Goal: Task Accomplishment & Management: Manage account settings

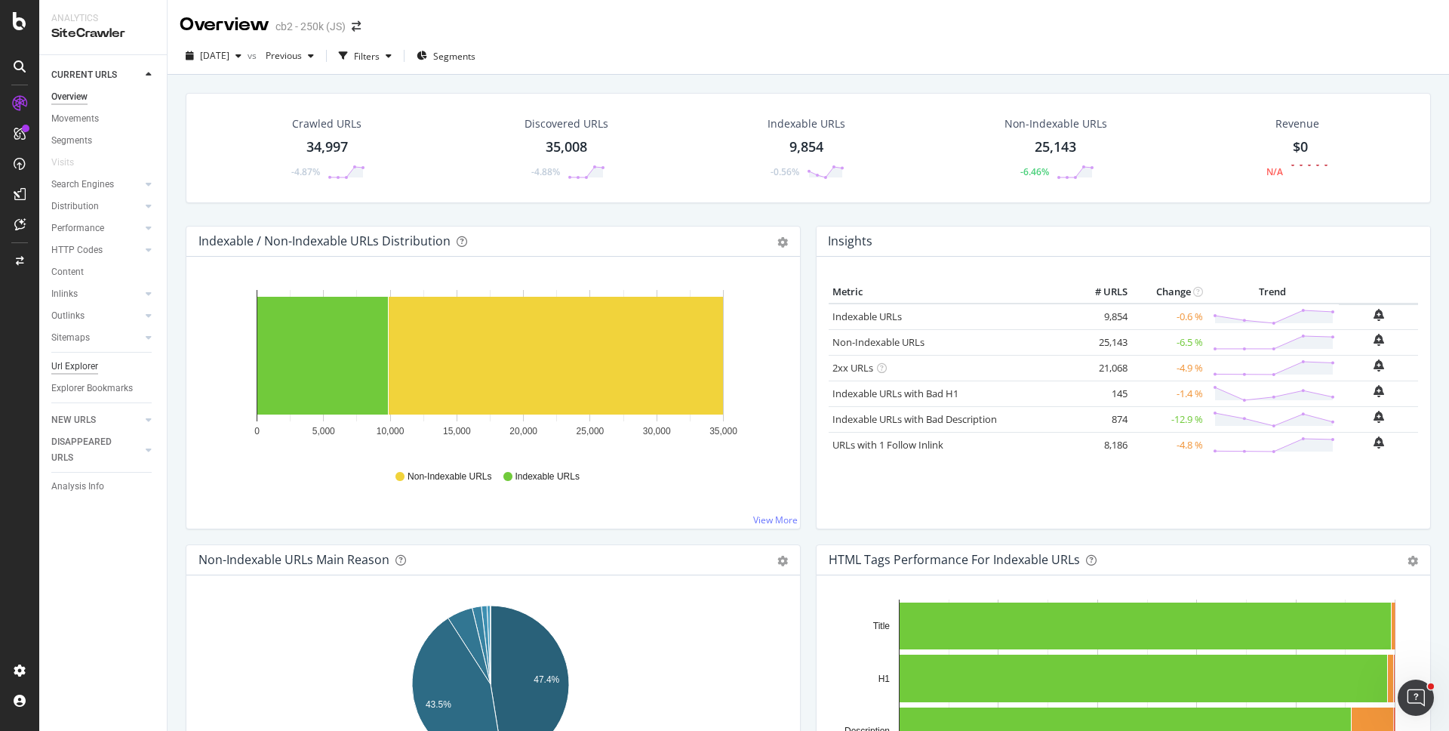
click at [86, 370] on div "Url Explorer" at bounding box center [74, 367] width 47 height 16
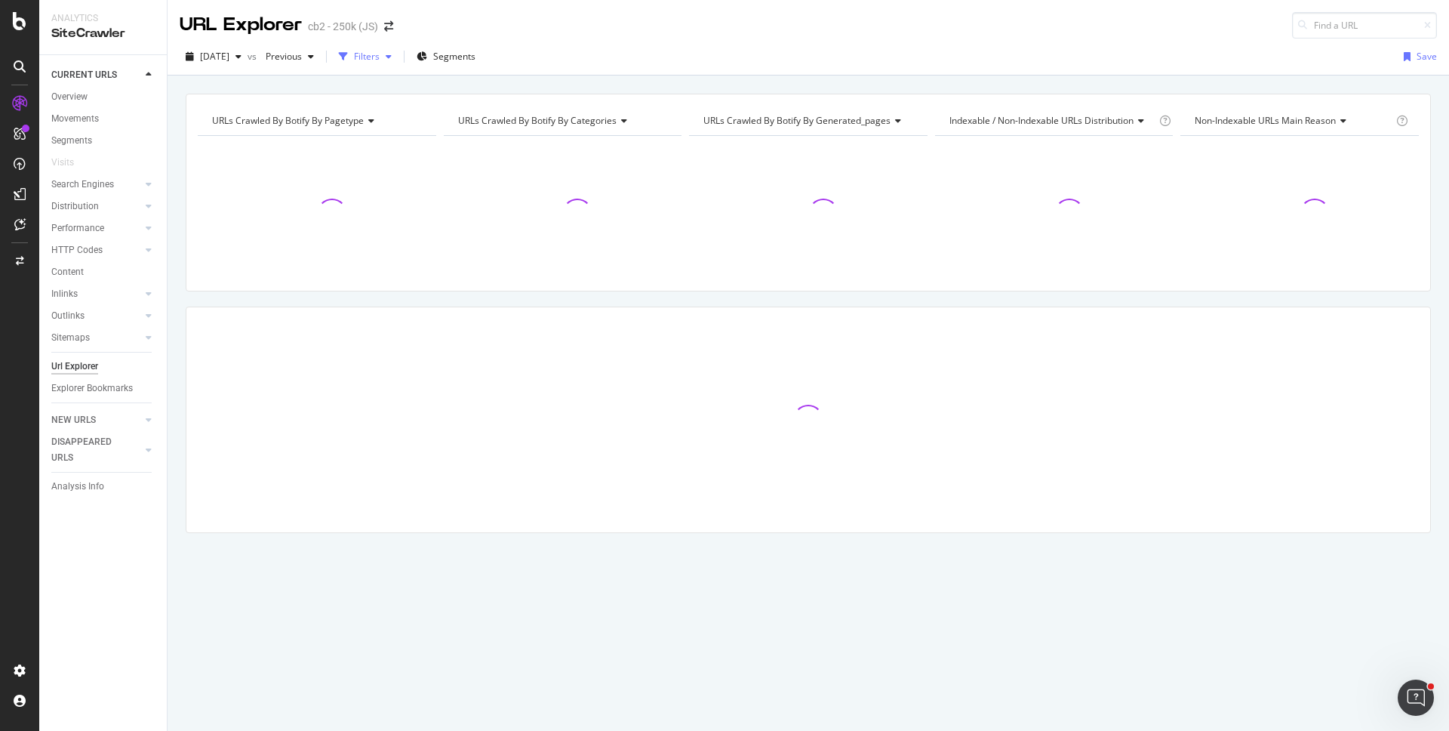
click at [380, 58] on div "Filters" at bounding box center [367, 56] width 26 height 13
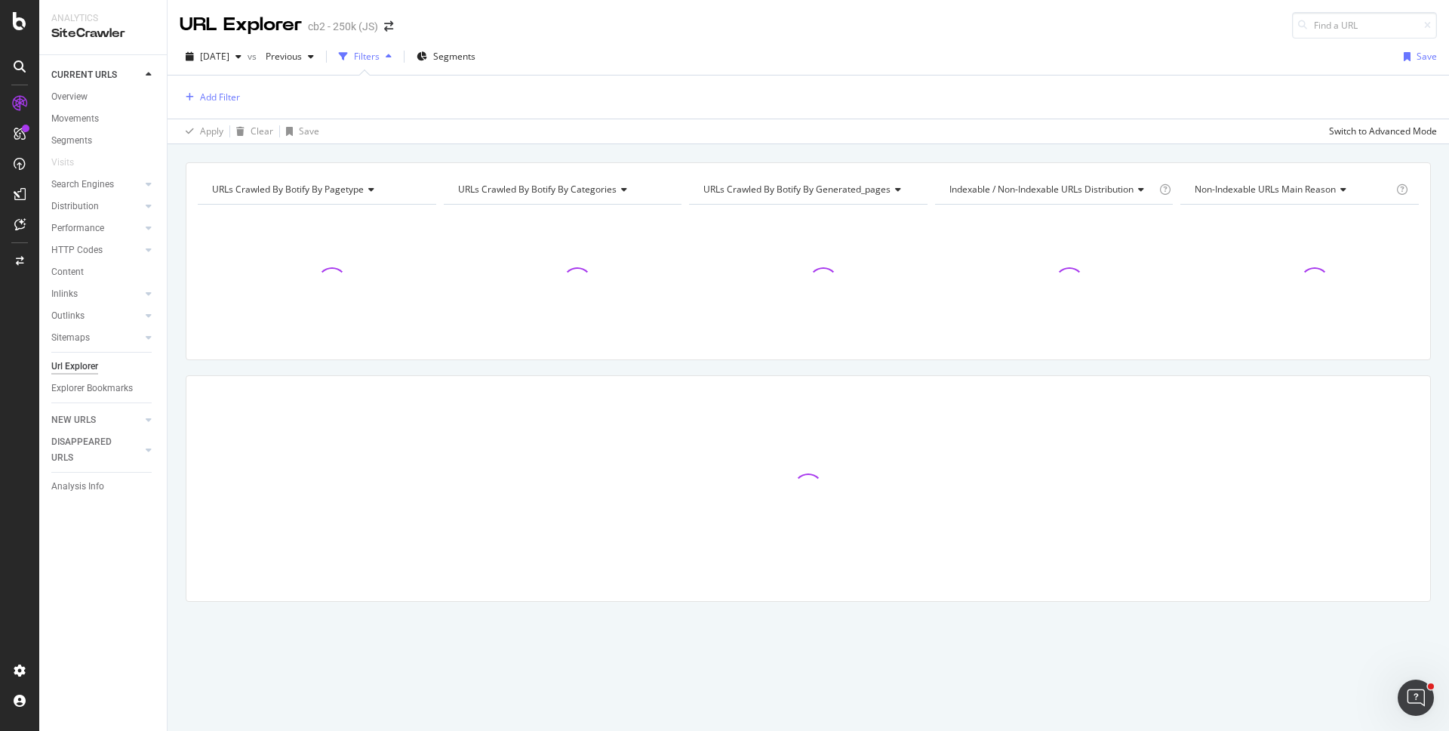
click at [244, 93] on div "Add Filter" at bounding box center [809, 96] width 1258 height 43
click at [216, 98] on div "Add Filter" at bounding box center [220, 97] width 40 height 13
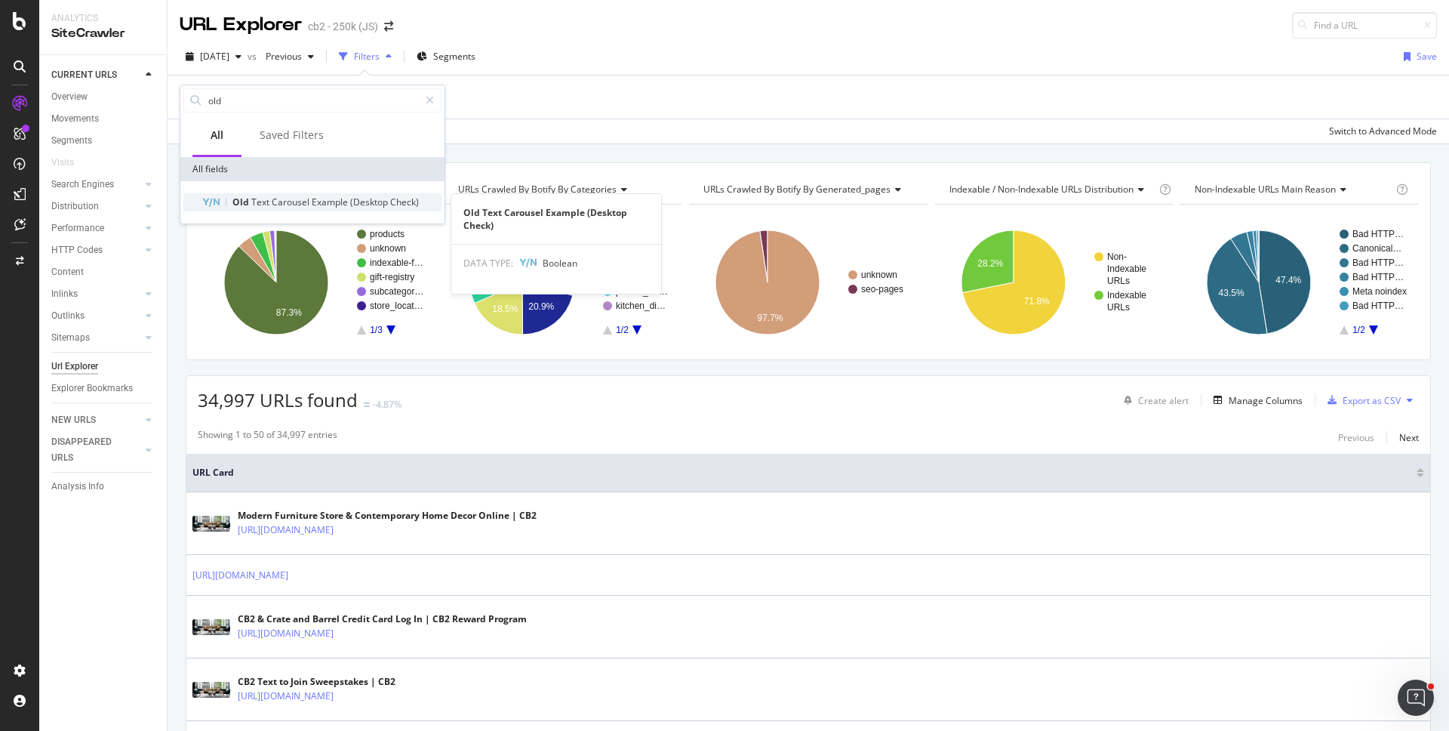
type input "old"
click at [265, 196] on span "Text" at bounding box center [261, 202] width 20 height 13
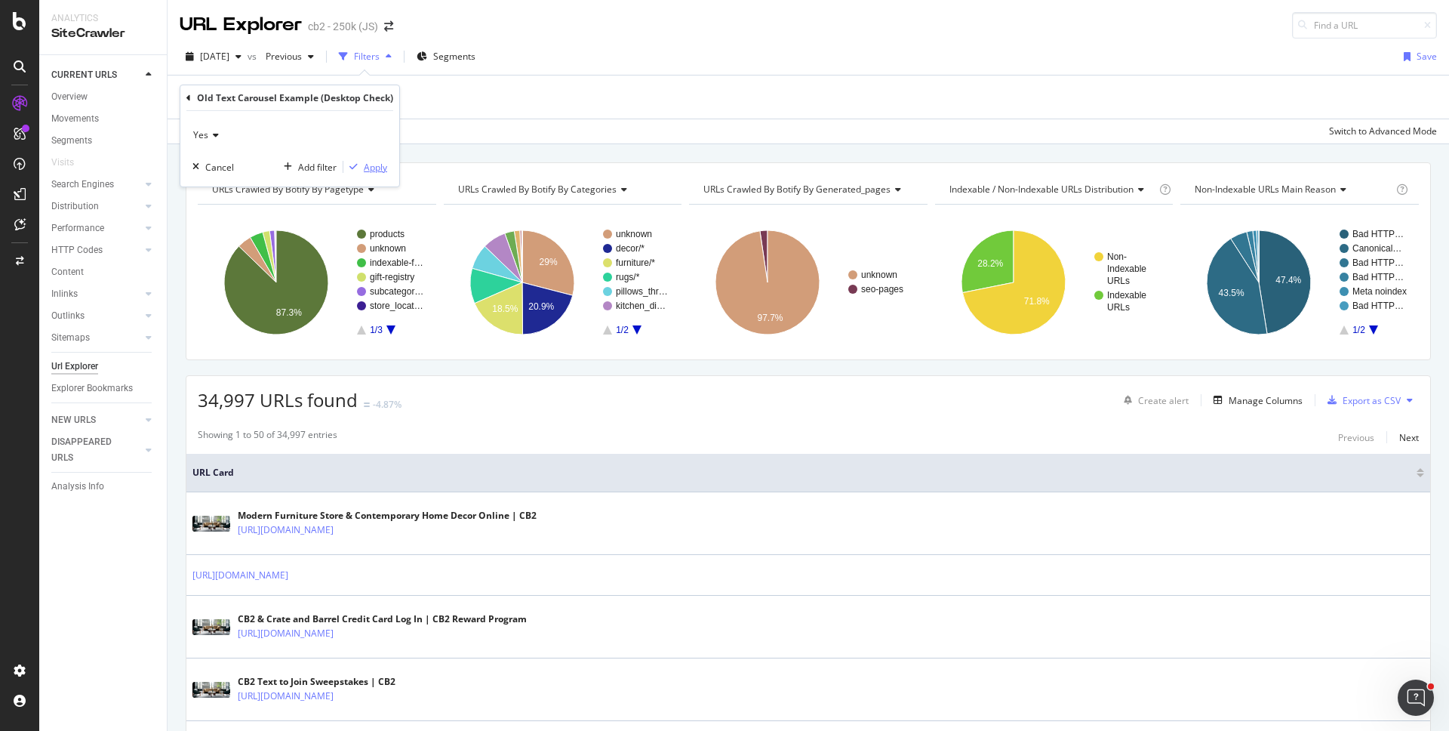
click at [378, 168] on div "Apply" at bounding box center [375, 167] width 23 height 13
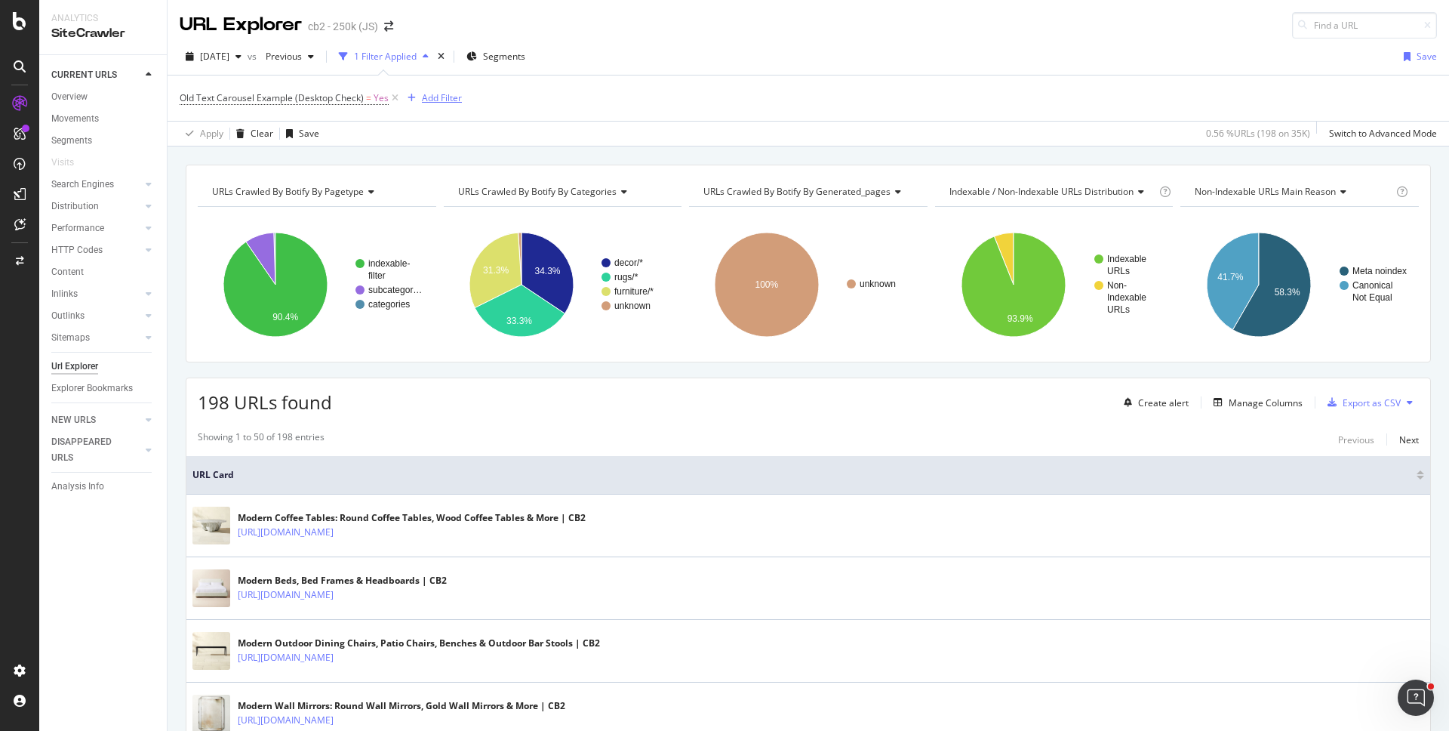
click at [428, 98] on div "Add Filter" at bounding box center [442, 97] width 40 height 13
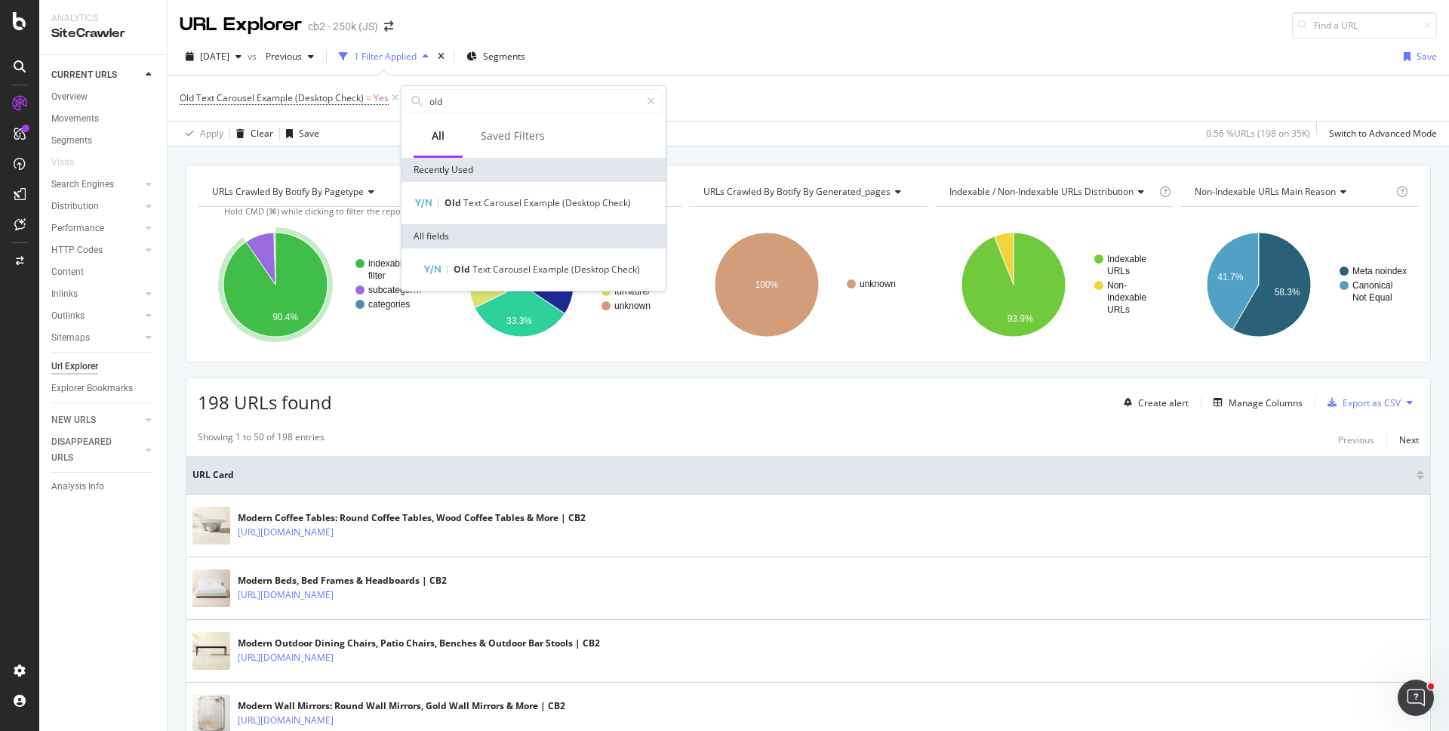
click at [698, 35] on div "URL Explorer cb2 - 250k (JS)" at bounding box center [809, 19] width 1282 height 38
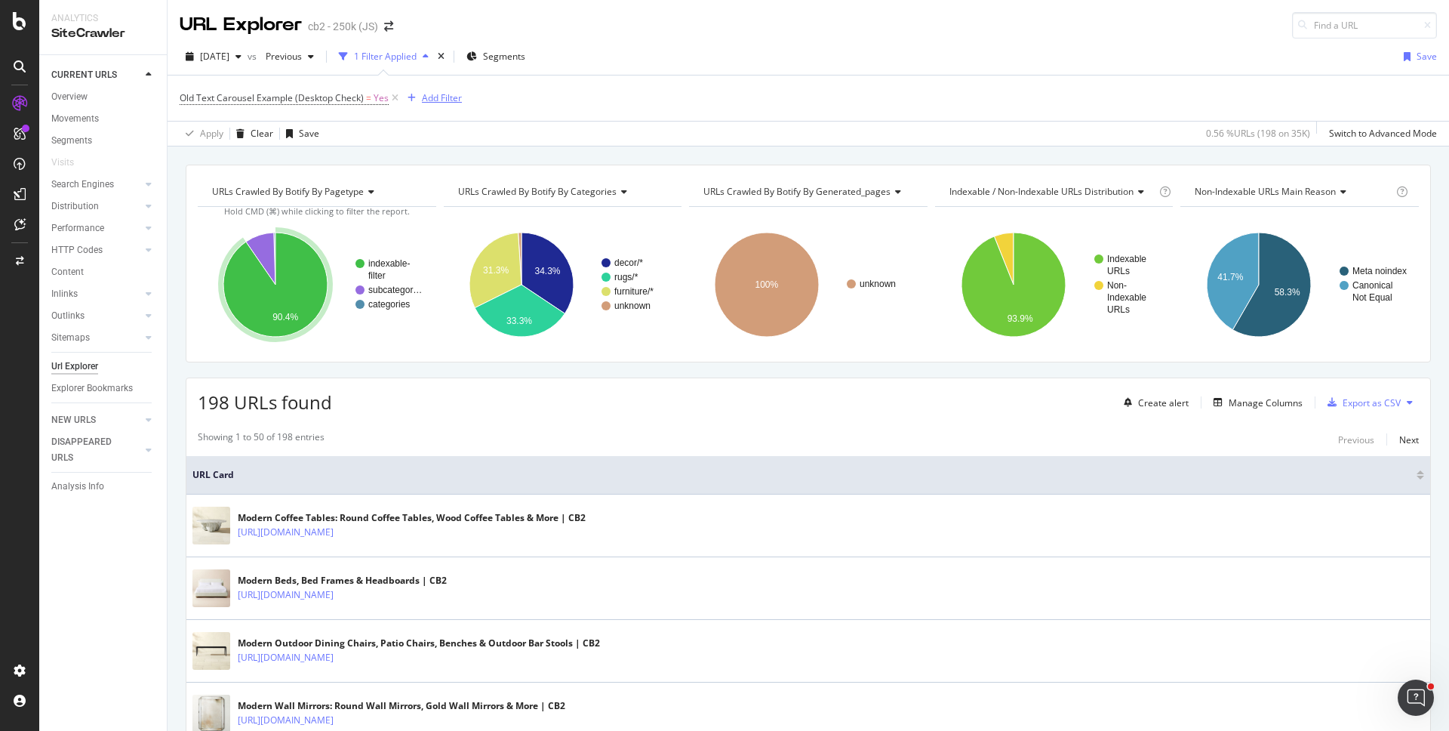
click at [439, 92] on div "Add Filter" at bounding box center [442, 97] width 40 height 13
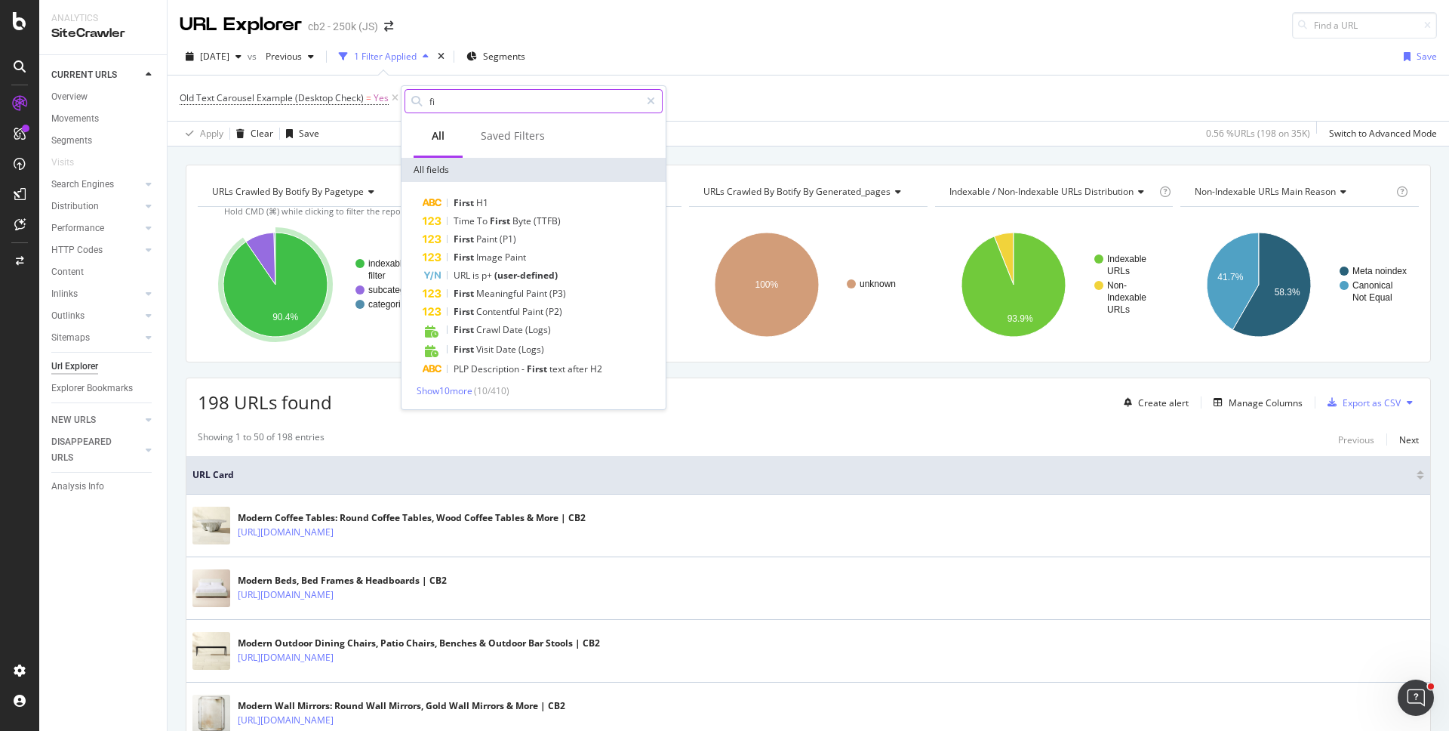
type input "f"
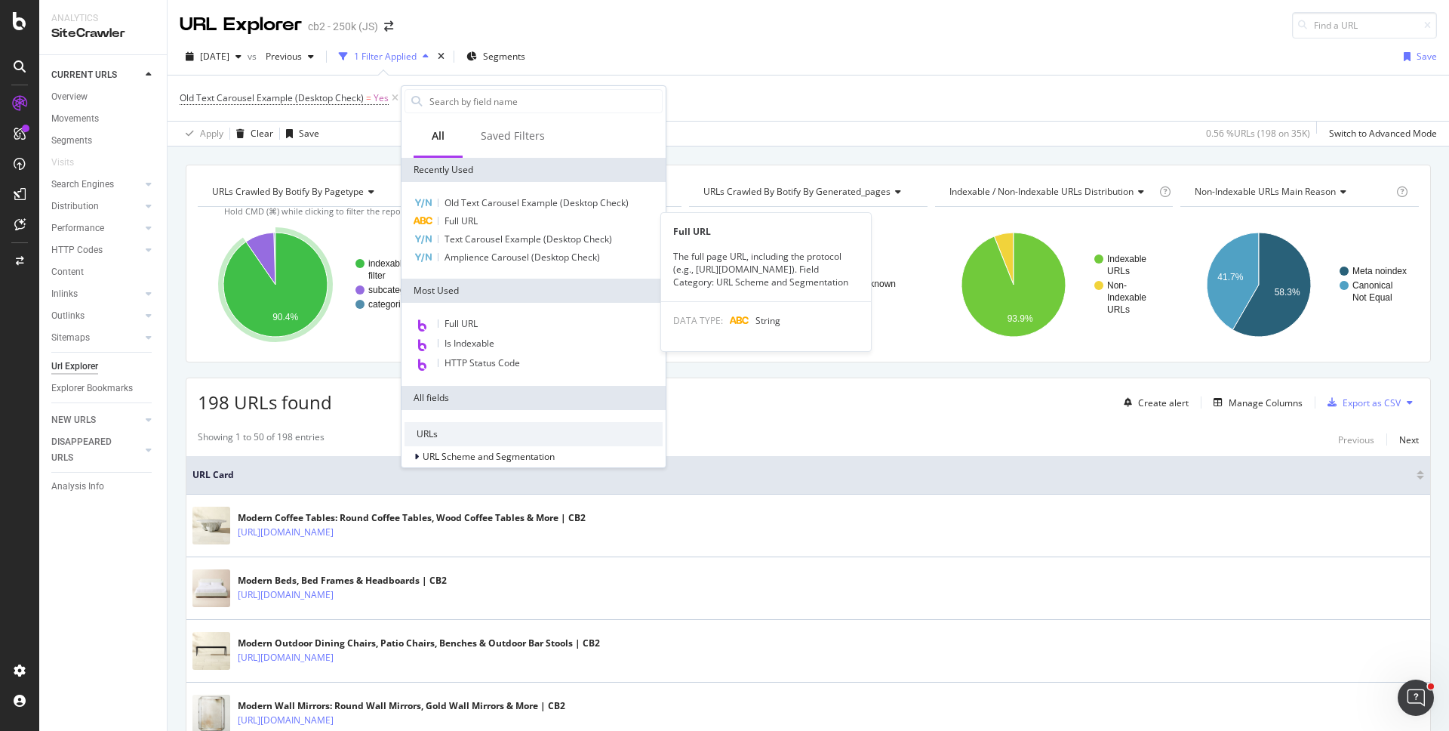
click at [476, 225] on span "Full URL" at bounding box center [461, 220] width 33 height 13
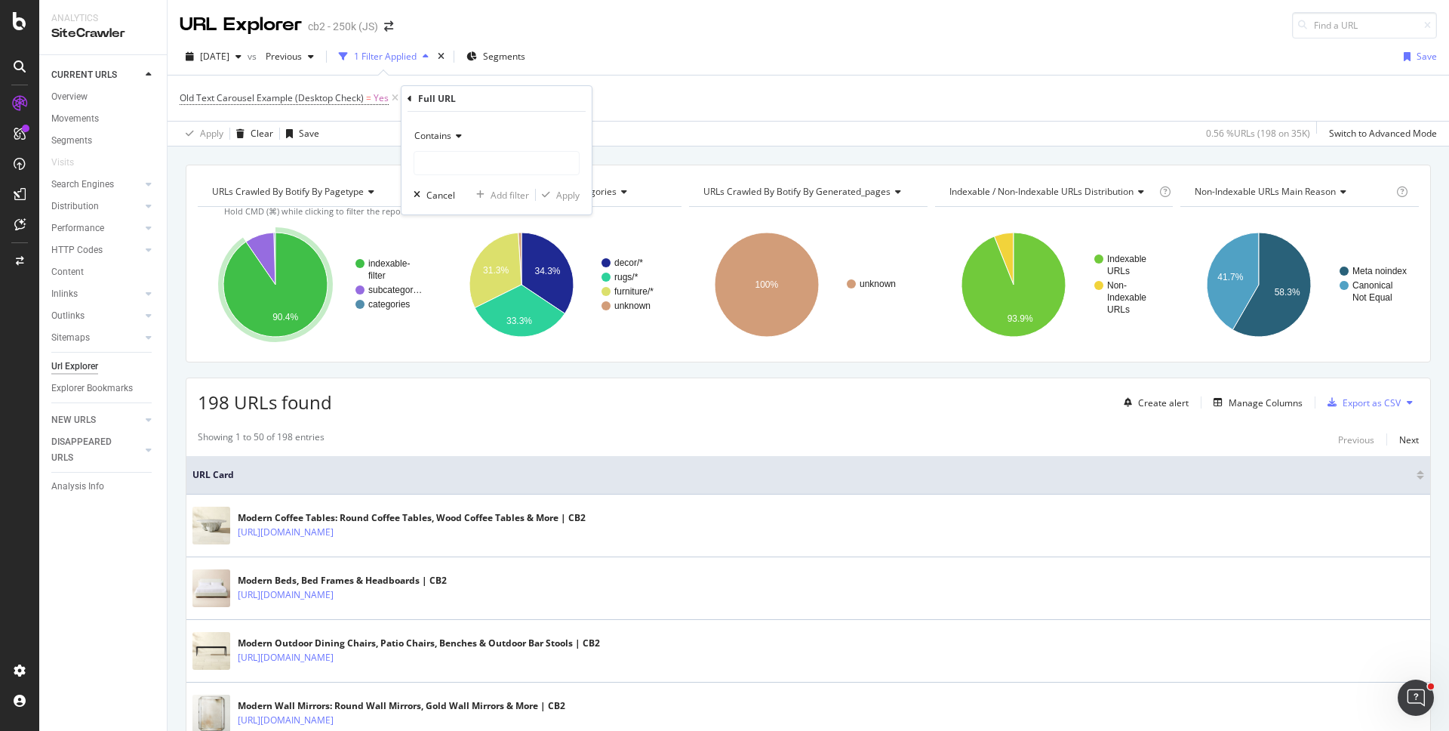
click at [445, 144] on div "Contains" at bounding box center [497, 136] width 166 height 24
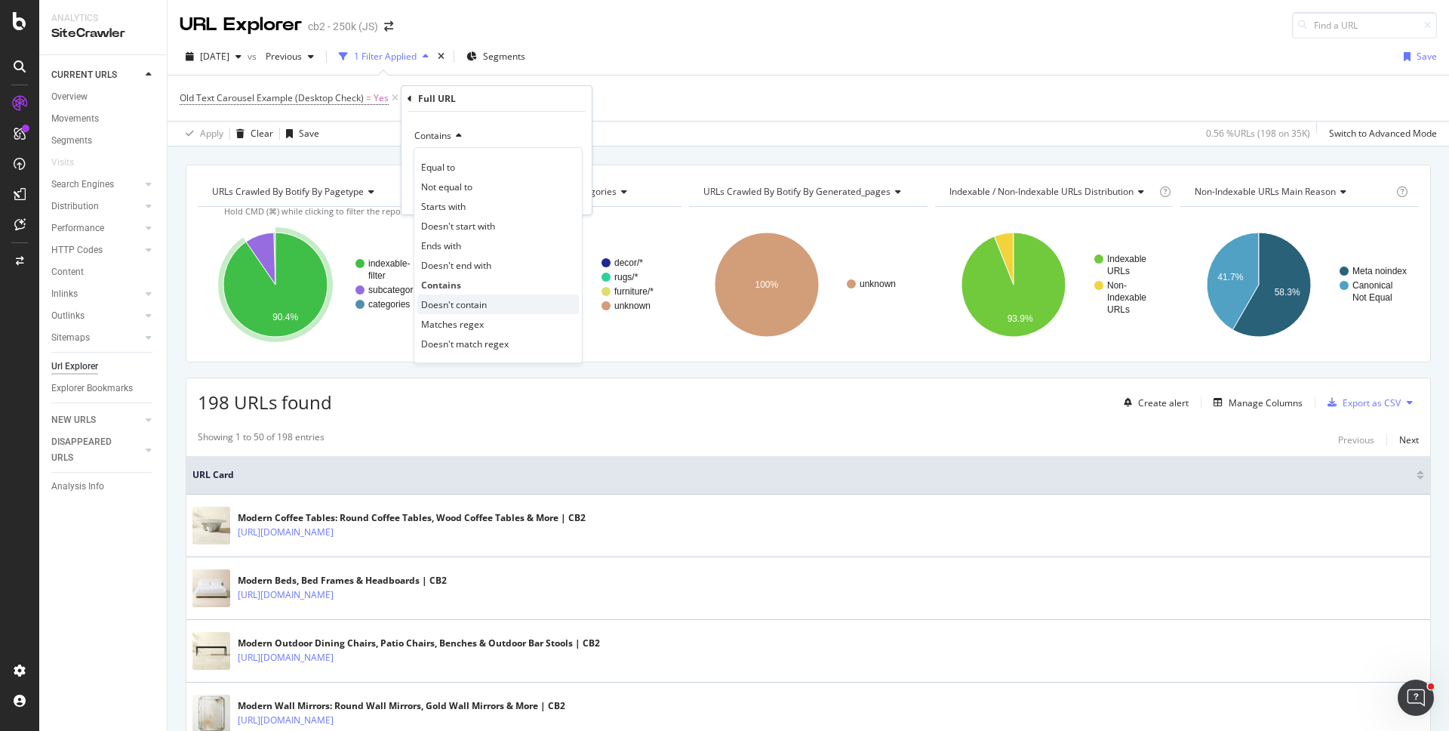
click at [456, 307] on span "Doesn't contain" at bounding box center [454, 304] width 66 height 13
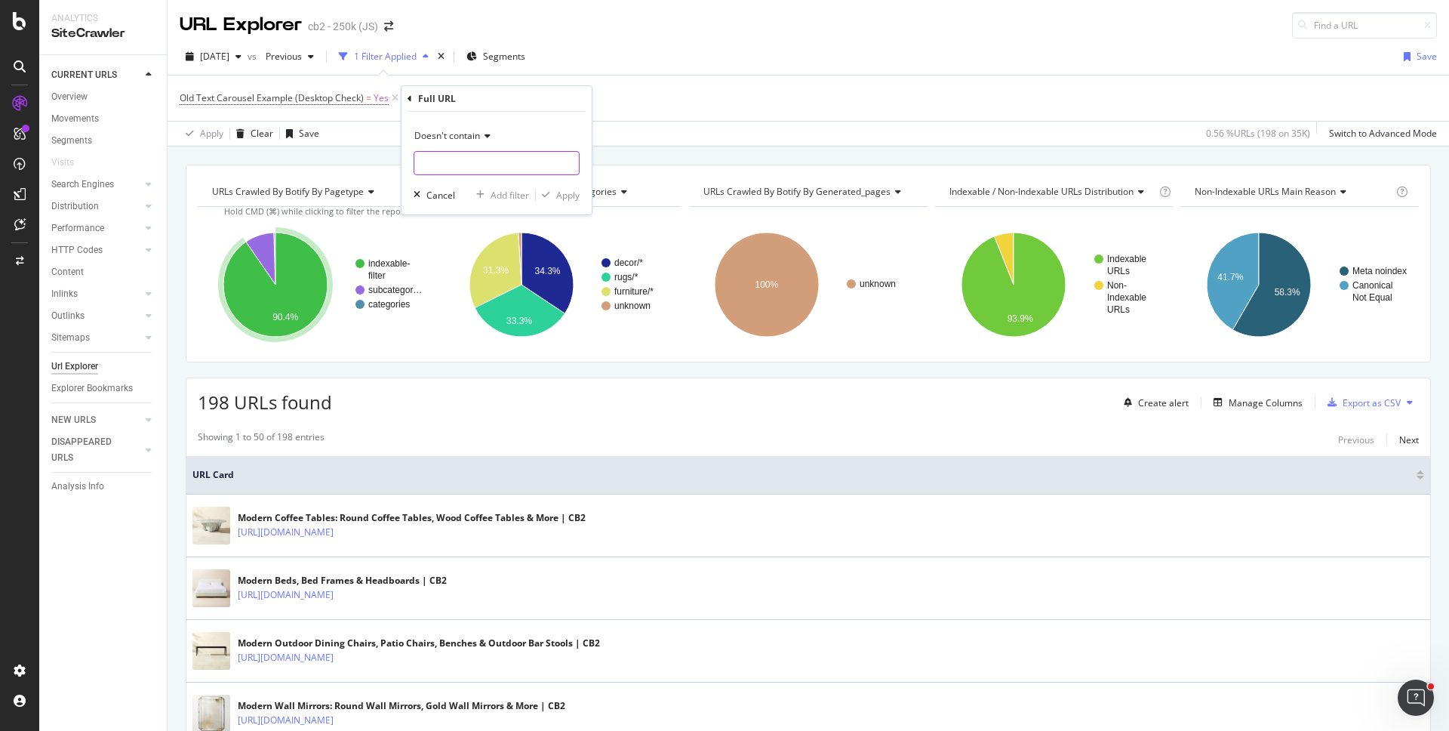
click at [479, 159] on input "text" at bounding box center [496, 163] width 165 height 24
type input "filters"
click at [563, 191] on div "Apply" at bounding box center [567, 195] width 23 height 13
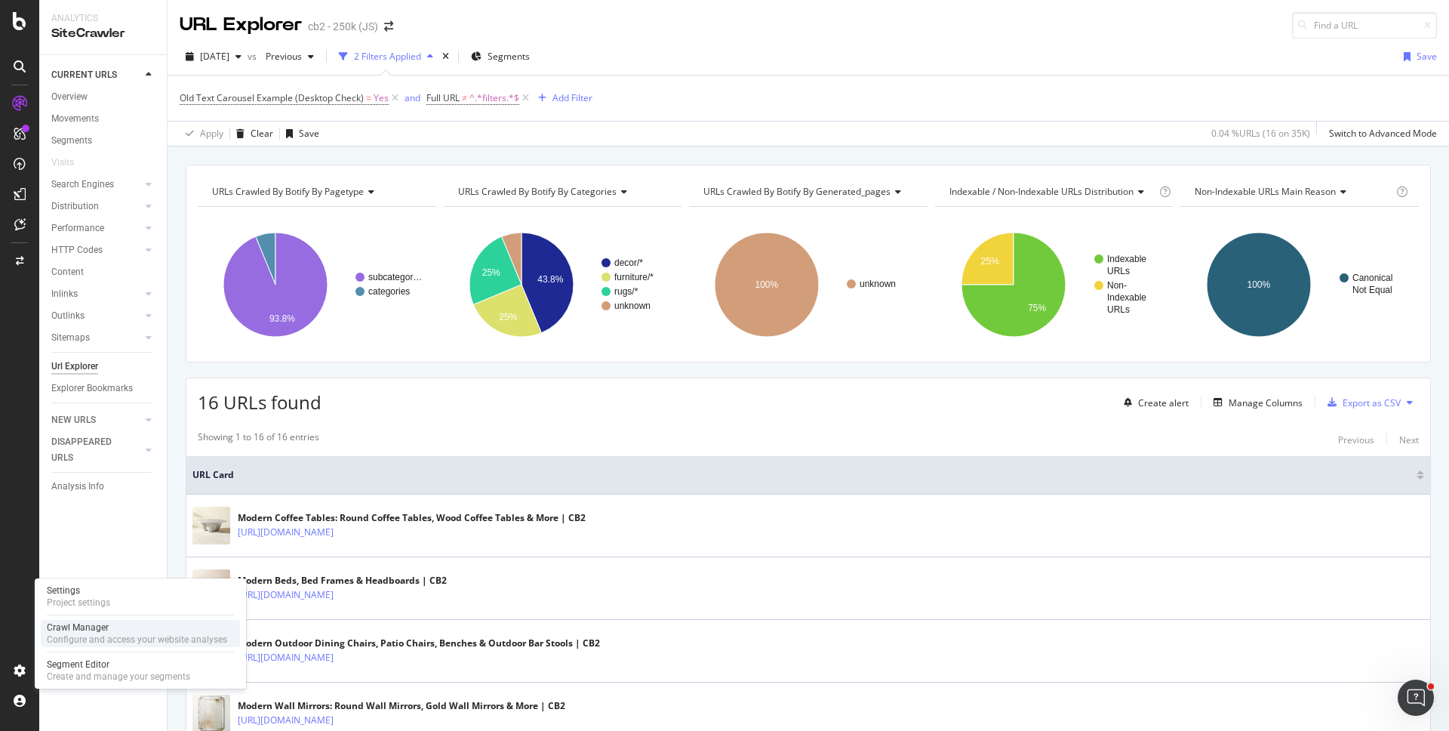
click at [79, 627] on div "Crawl Manager" at bounding box center [137, 627] width 180 height 12
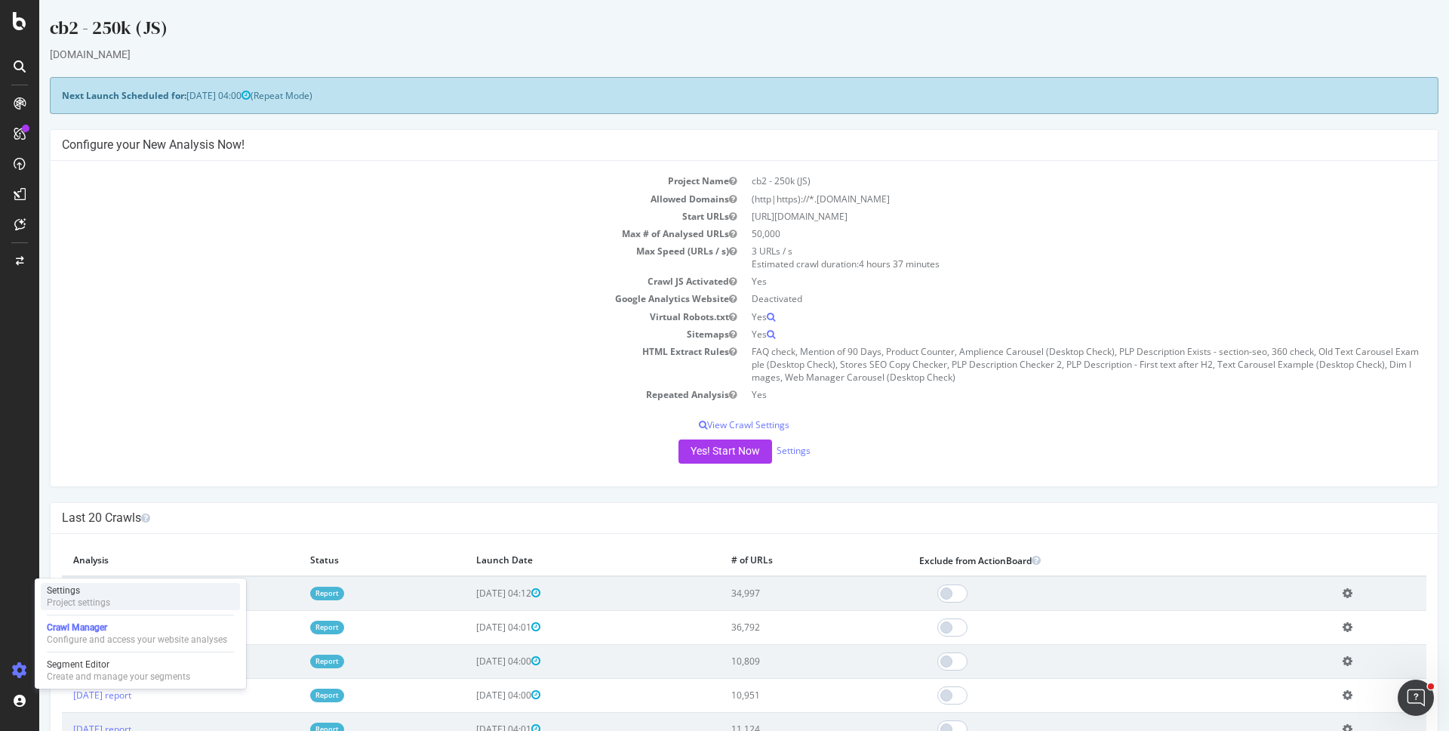
click at [88, 599] on div "Project settings" at bounding box center [78, 602] width 63 height 12
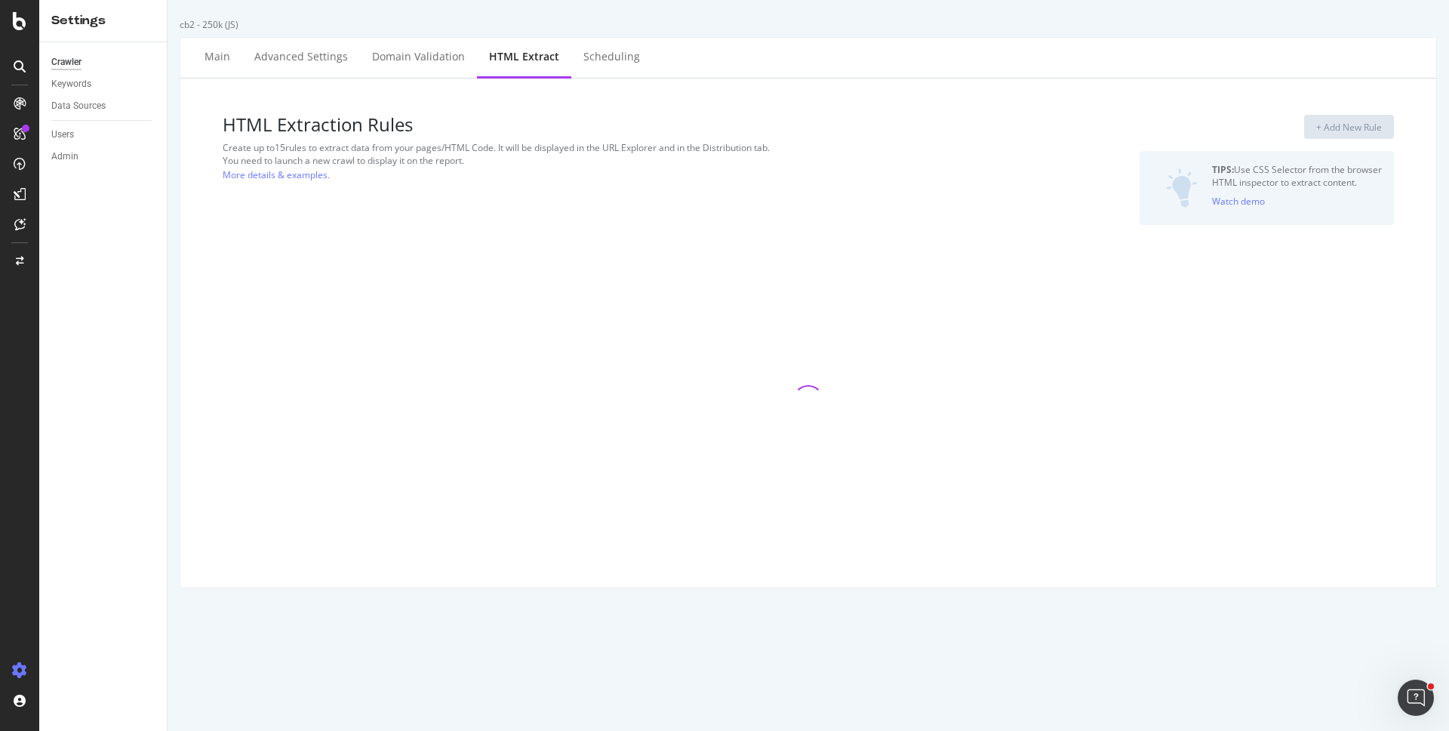
select select "count"
select select "exist"
select select "count"
select select "exist"
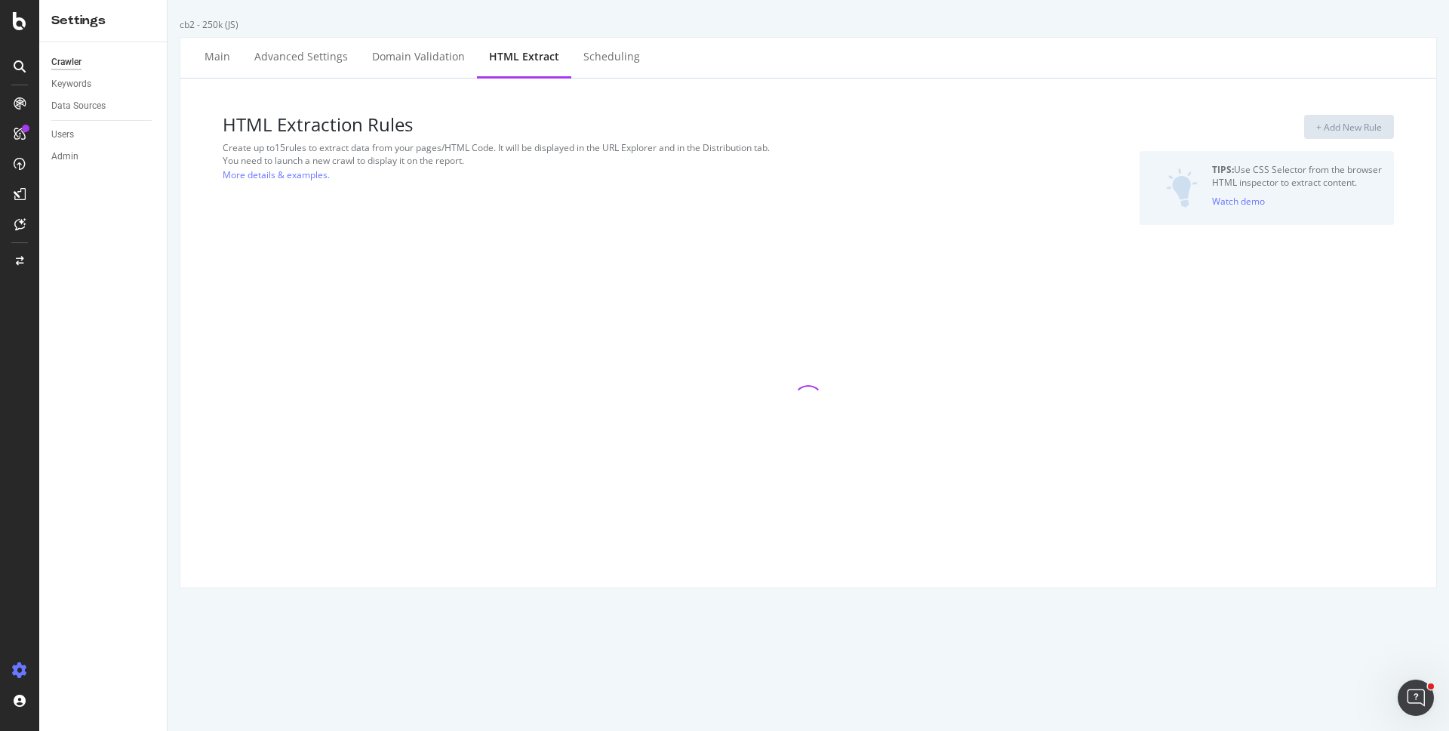
select select "count"
select select "exist"
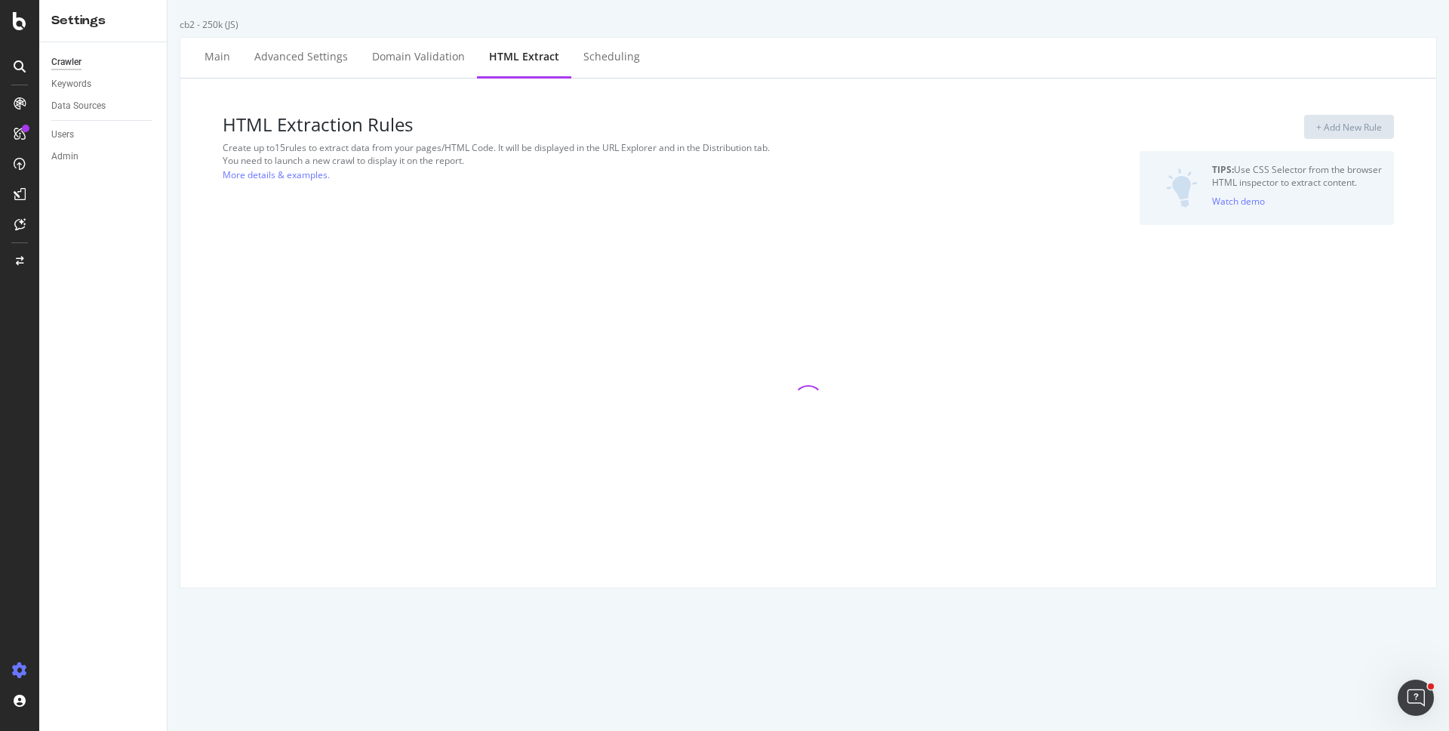
select select "exist"
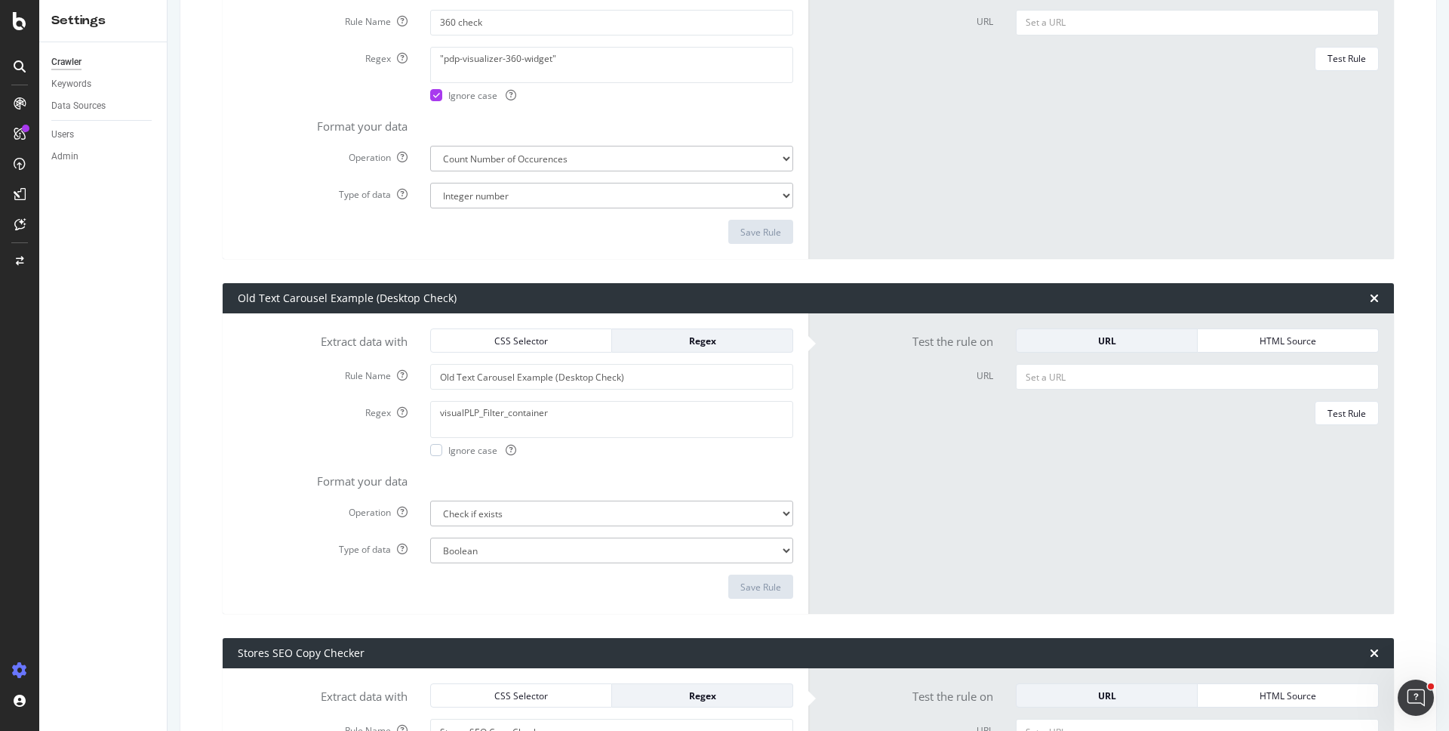
scroll to position [2013, 0]
